Goal: Communication & Community: Participate in discussion

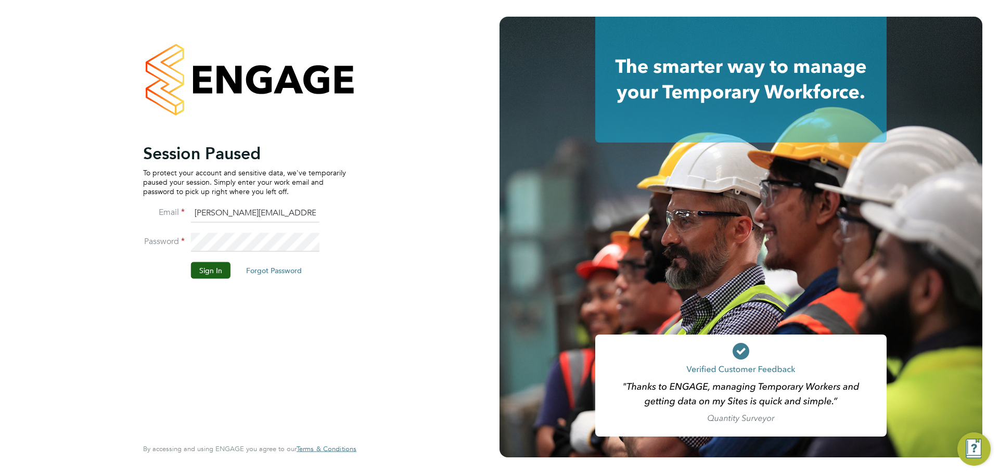
click at [208, 277] on button "Sign In" at bounding box center [211, 270] width 40 height 17
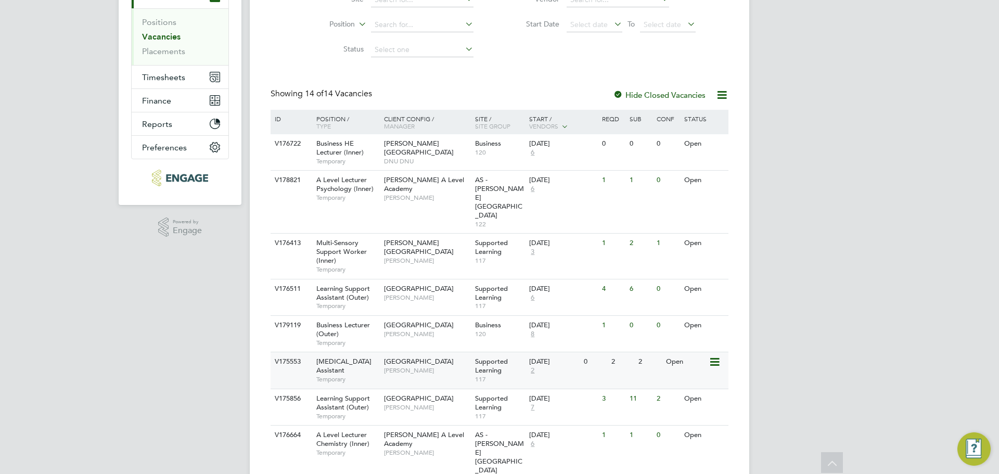
scroll to position [156, 0]
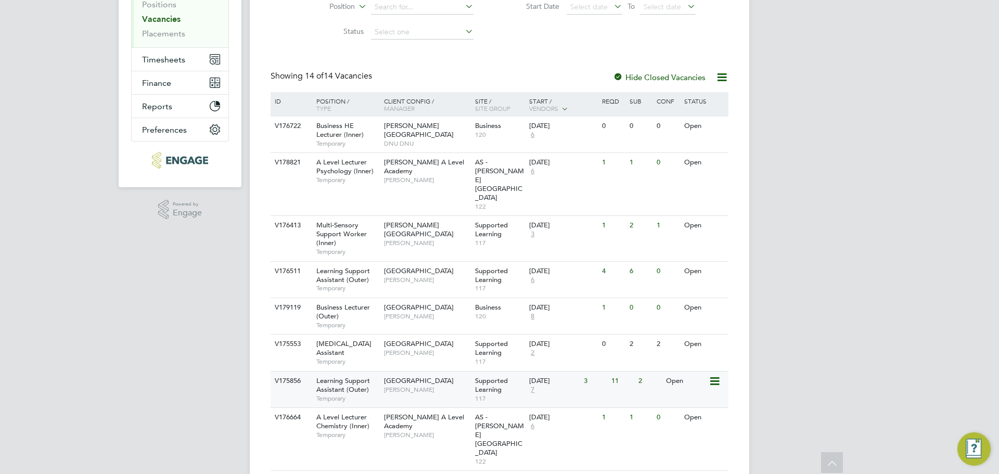
click at [327, 376] on span "Learning Support Assistant (Outer)" at bounding box center [343, 385] width 54 height 18
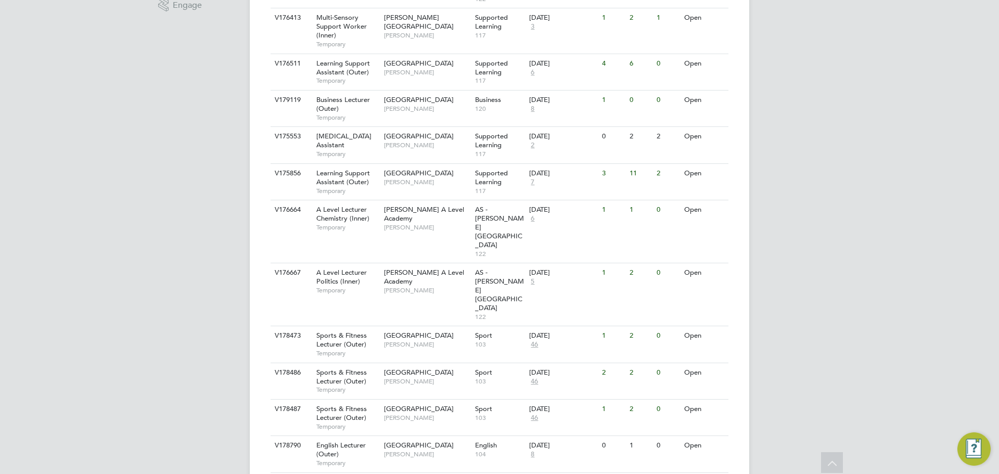
scroll to position [366, 0]
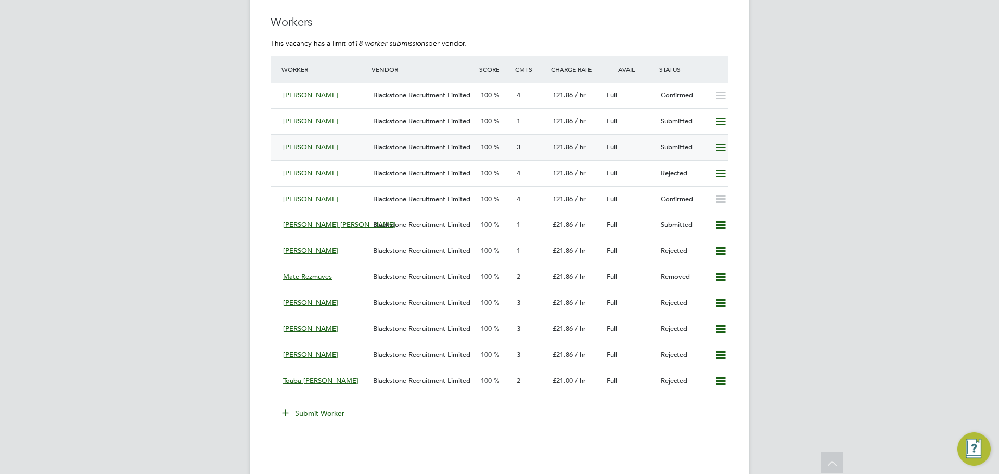
click at [449, 145] on span "Blackstone Recruitment Limited" at bounding box center [421, 147] width 97 height 9
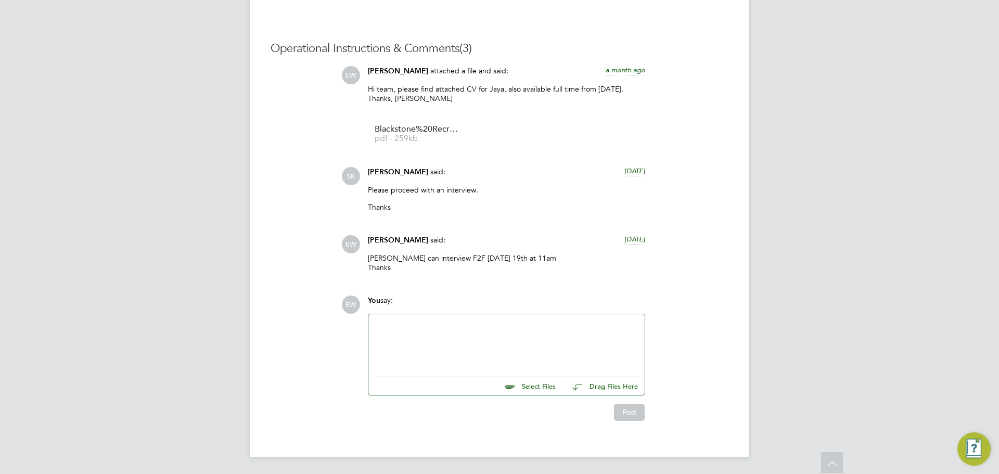
click at [459, 352] on div at bounding box center [507, 343] width 264 height 45
click at [629, 413] on button "Post" at bounding box center [629, 412] width 31 height 17
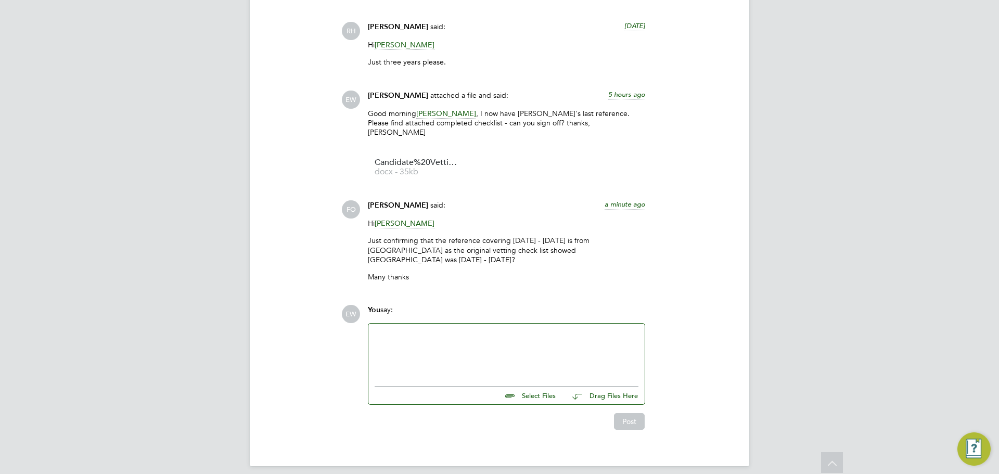
drag, startPoint x: 474, startPoint y: 381, endPoint x: 474, endPoint y: 340, distance: 41.1
click at [474, 381] on div "Select Files Drag Files Here" at bounding box center [507, 392] width 264 height 23
click at [474, 340] on div at bounding box center [507, 352] width 264 height 45
click at [631, 413] on button "Post" at bounding box center [629, 421] width 31 height 17
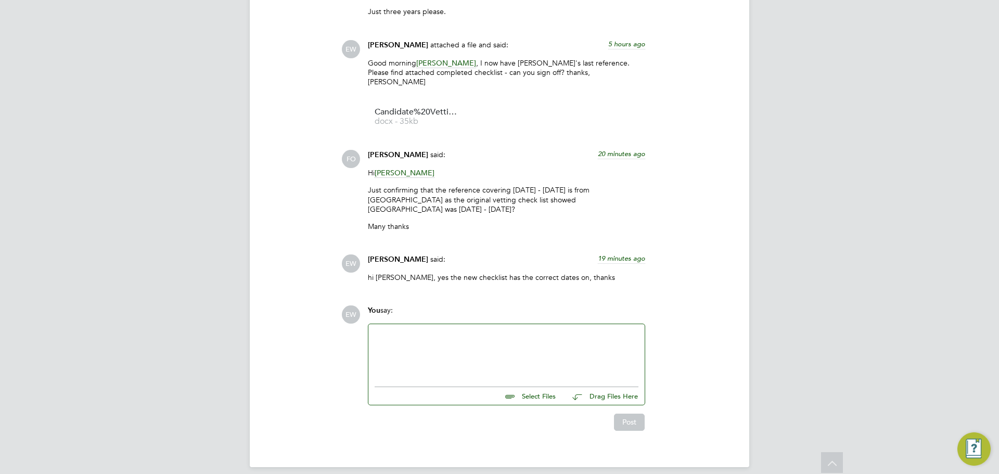
scroll to position [5, 5]
